Goal: Navigation & Orientation: Find specific page/section

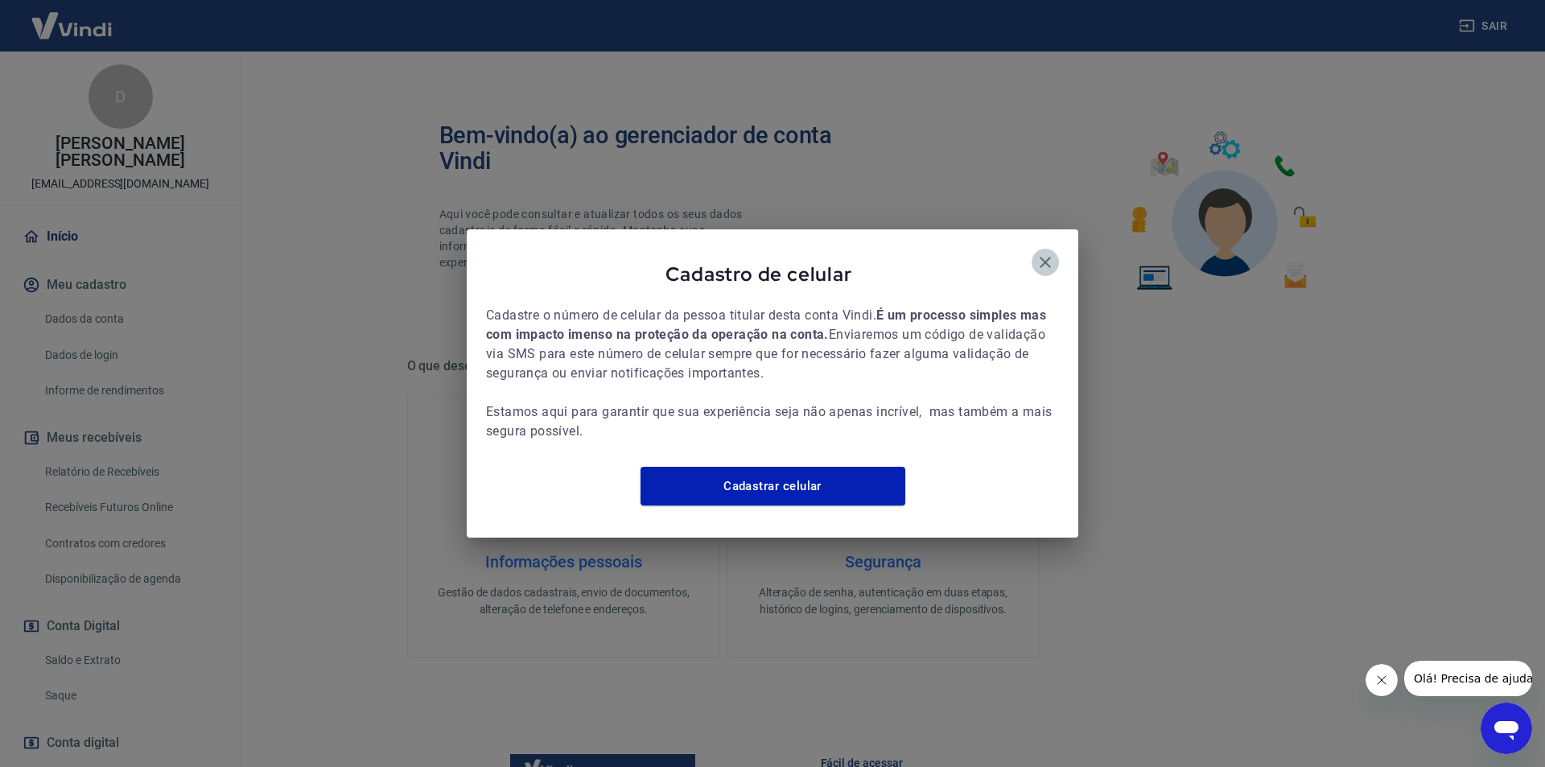
click at [1044, 257] on icon "button" at bounding box center [1045, 262] width 11 height 11
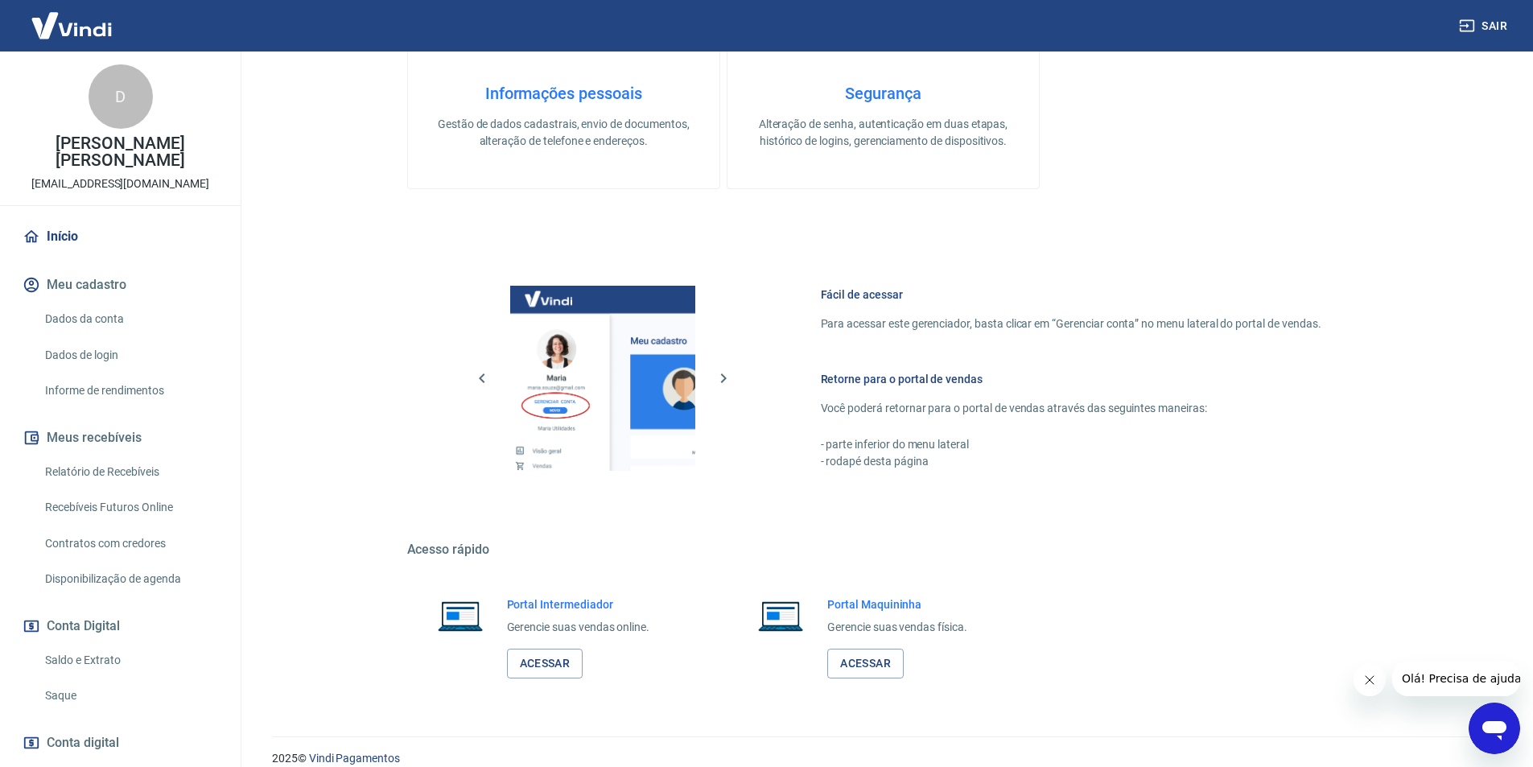
scroll to position [488, 0]
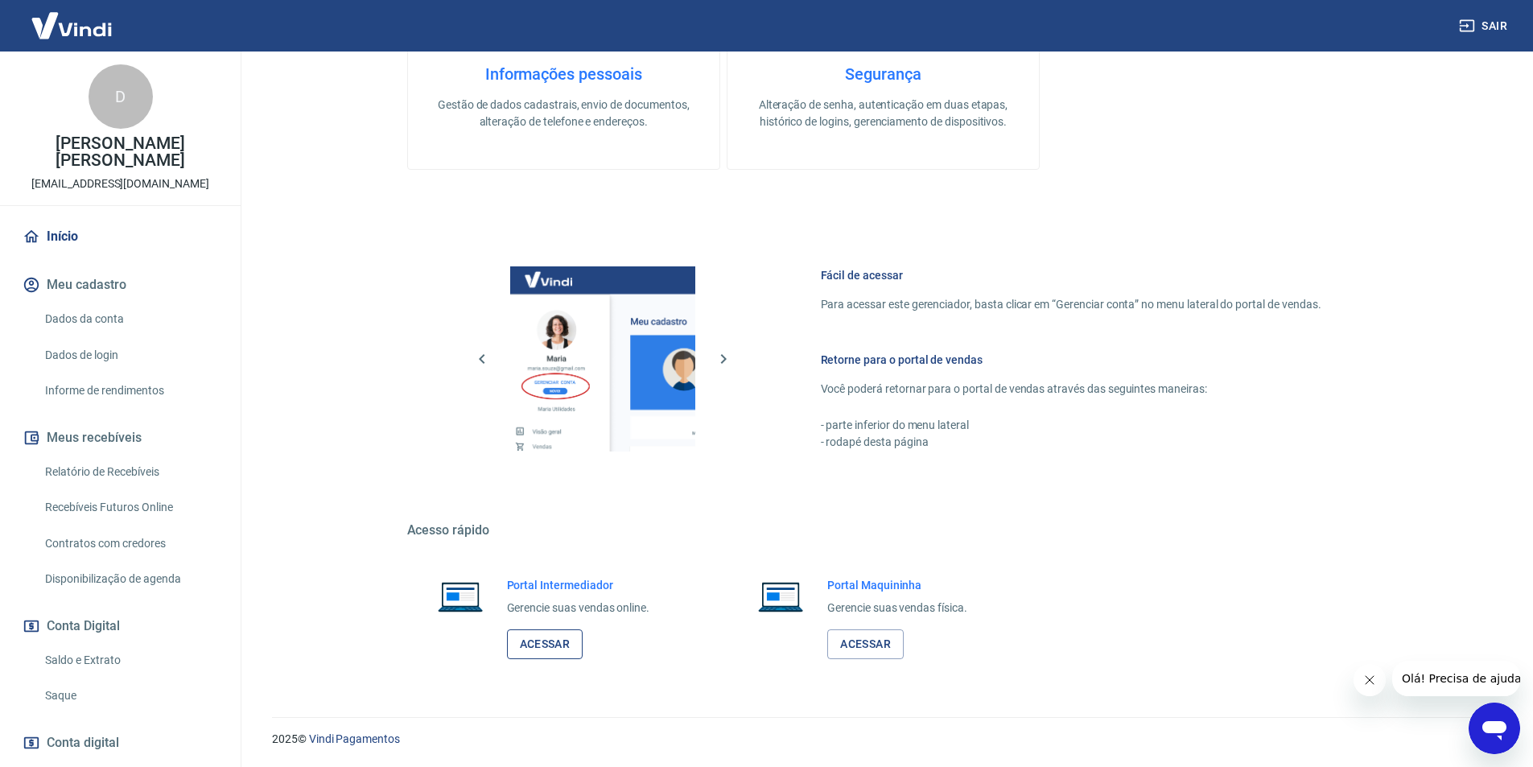
click at [546, 636] on link "Acessar" at bounding box center [545, 644] width 76 height 30
